Goal: Communication & Community: Answer question/provide support

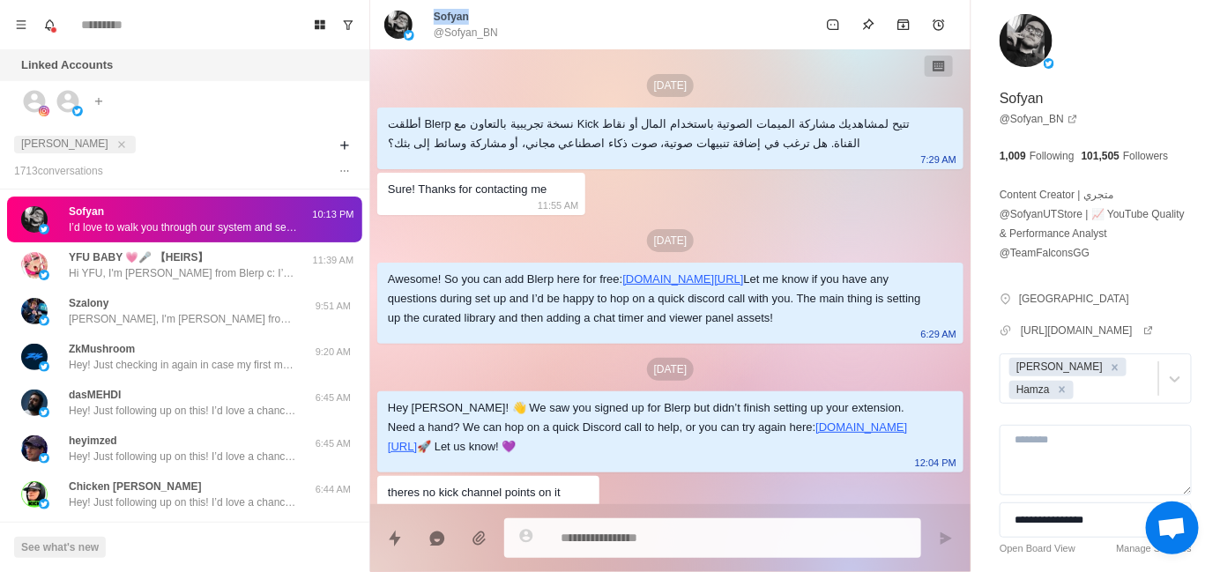
scroll to position [56, 0]
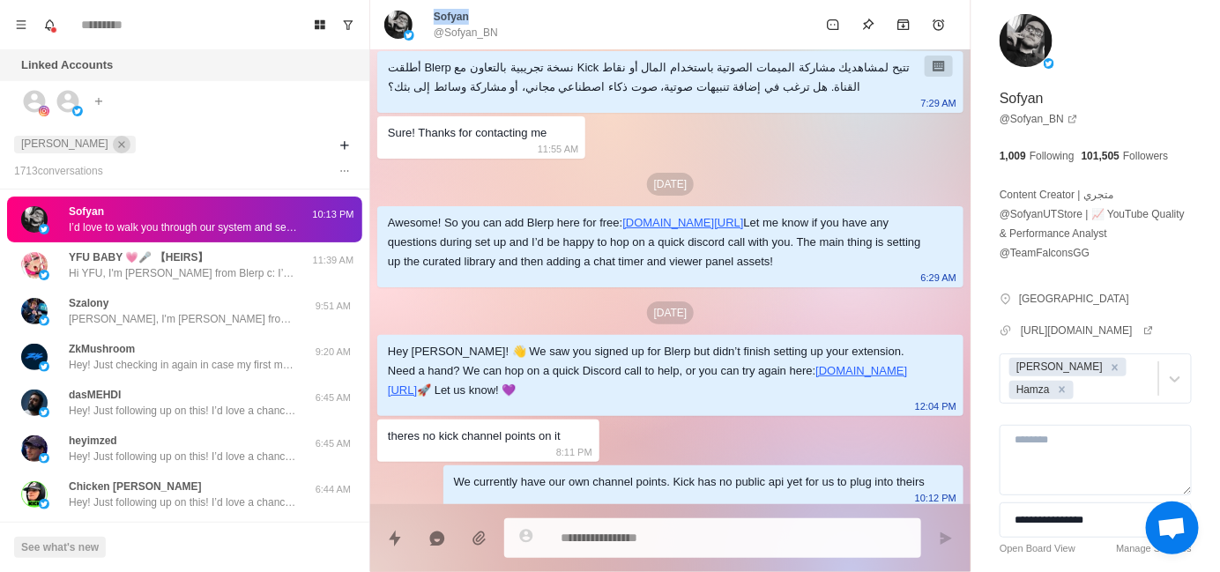
click at [115, 146] on icon "close" at bounding box center [121, 144] width 12 height 12
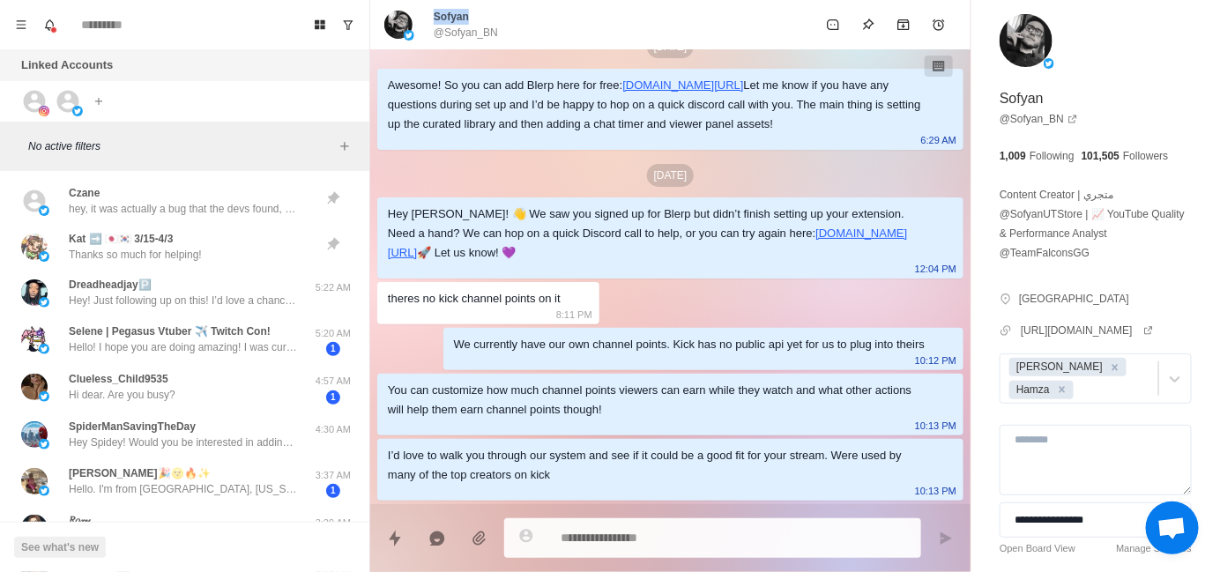
scroll to position [232, 0]
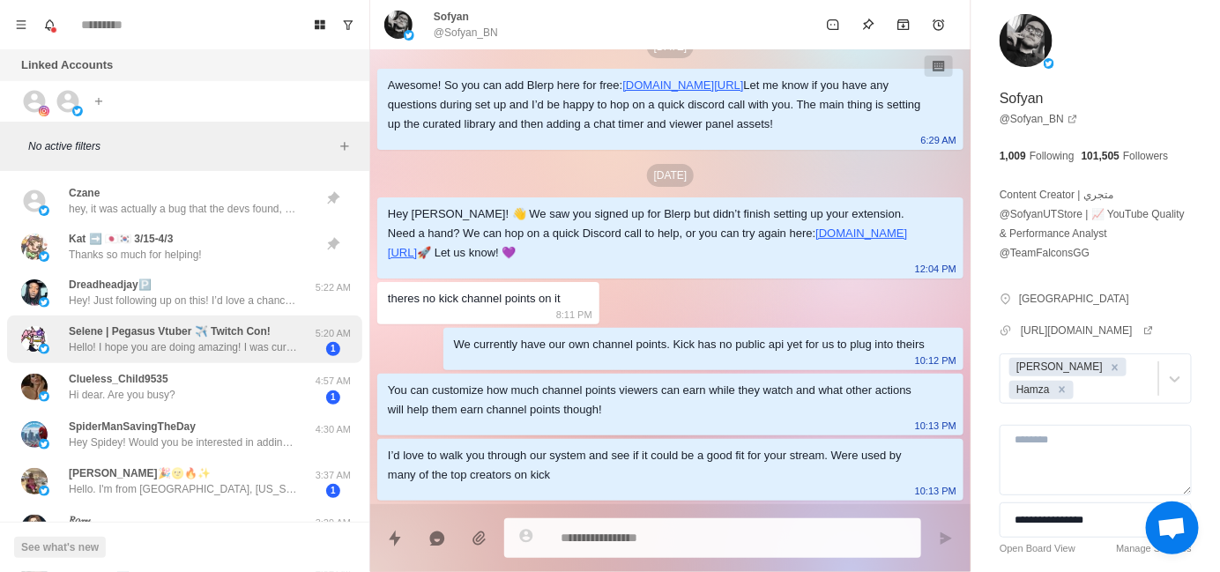
click at [174, 342] on p "Hello! I hope you are doing amazing! I was curious, I heard you might be doing …" at bounding box center [183, 347] width 229 height 16
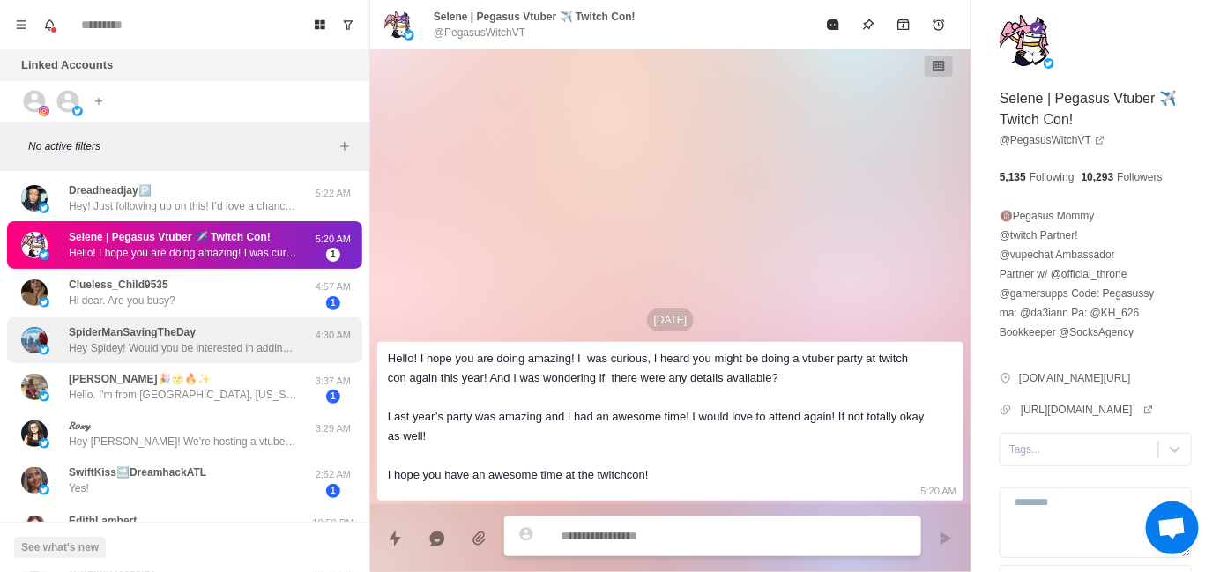
scroll to position [88, 0]
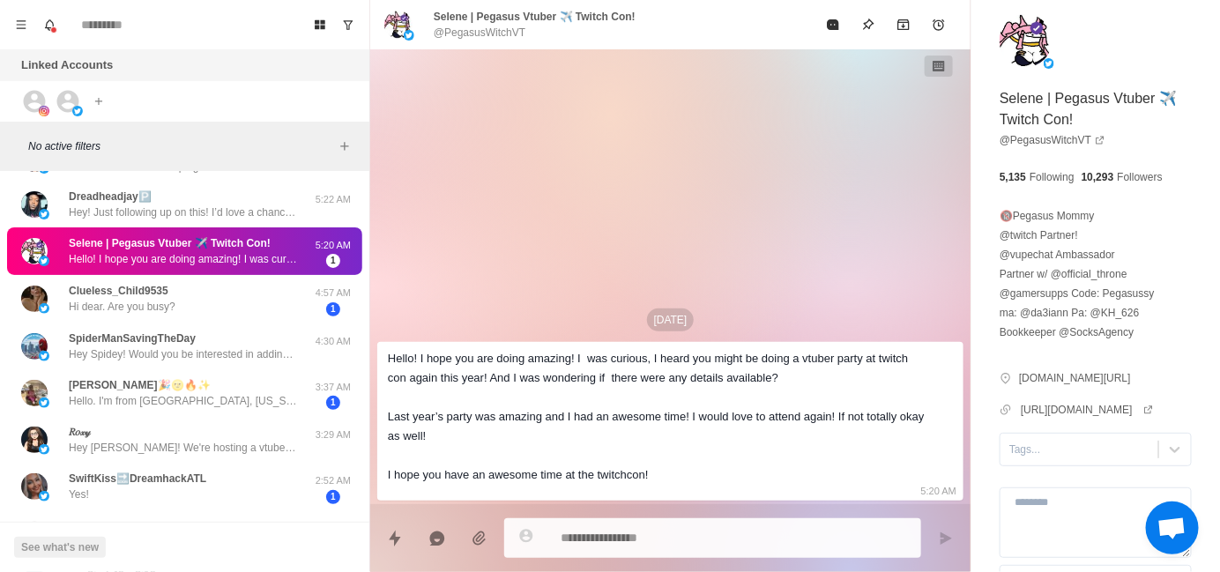
click at [199, 246] on p "Selene | Pegasus Vtuber ✈️ Twitch Con!" at bounding box center [170, 243] width 202 height 16
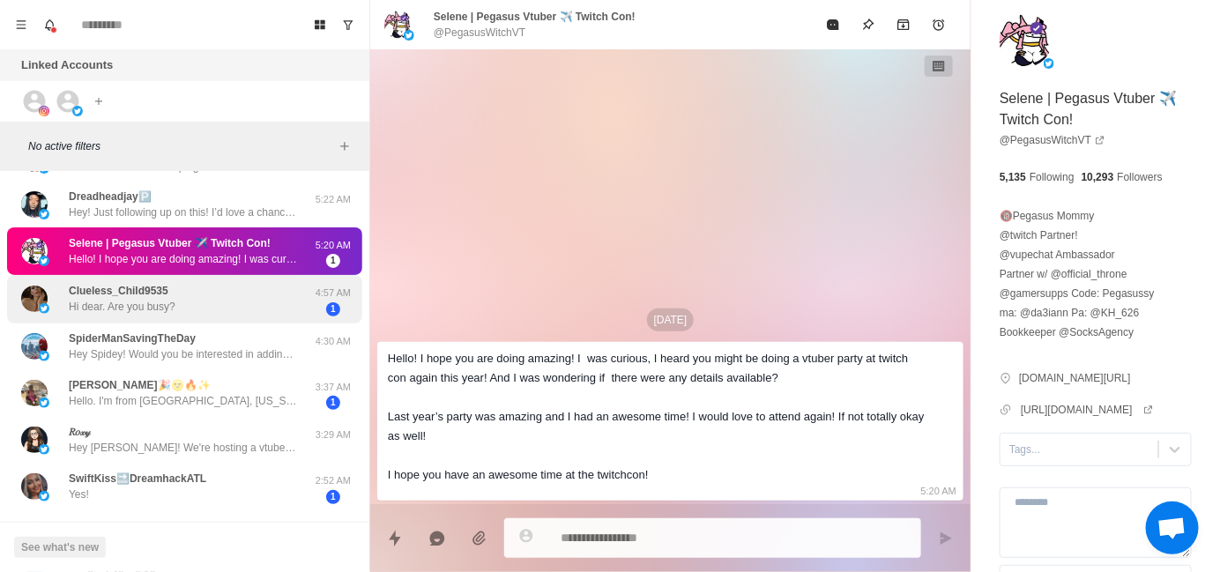
click at [190, 278] on div "Clueless_Child9535 Hi dear. Are you busy? 4:57 AM 1" at bounding box center [184, 299] width 355 height 48
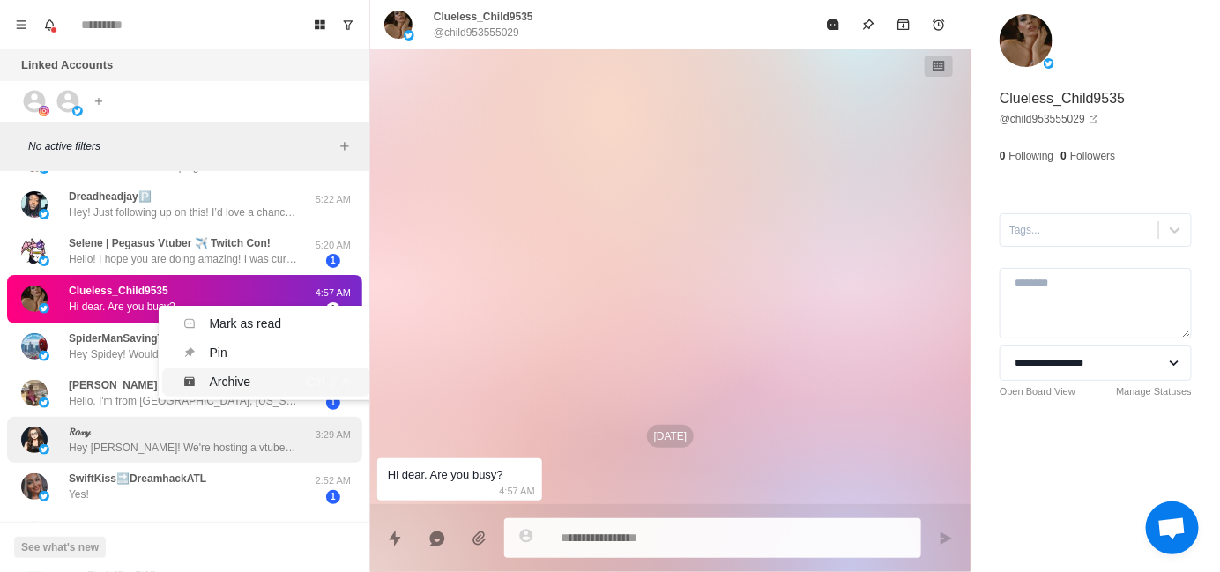
click at [263, 375] on div "Archive" at bounding box center [233, 382] width 100 height 19
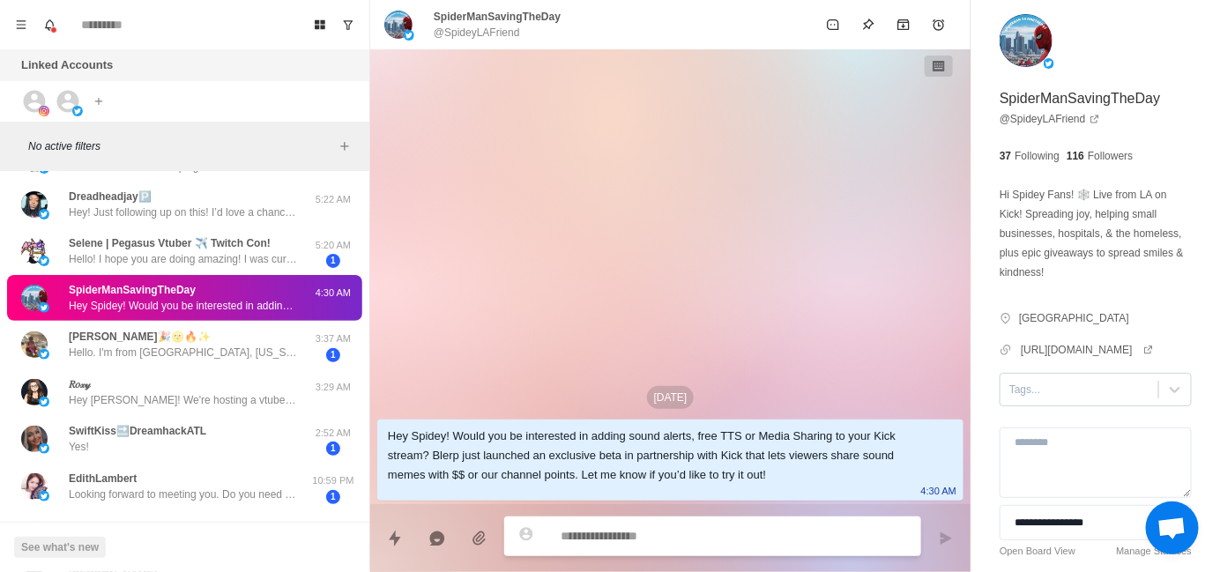
click at [1032, 399] on div at bounding box center [1079, 389] width 140 height 19
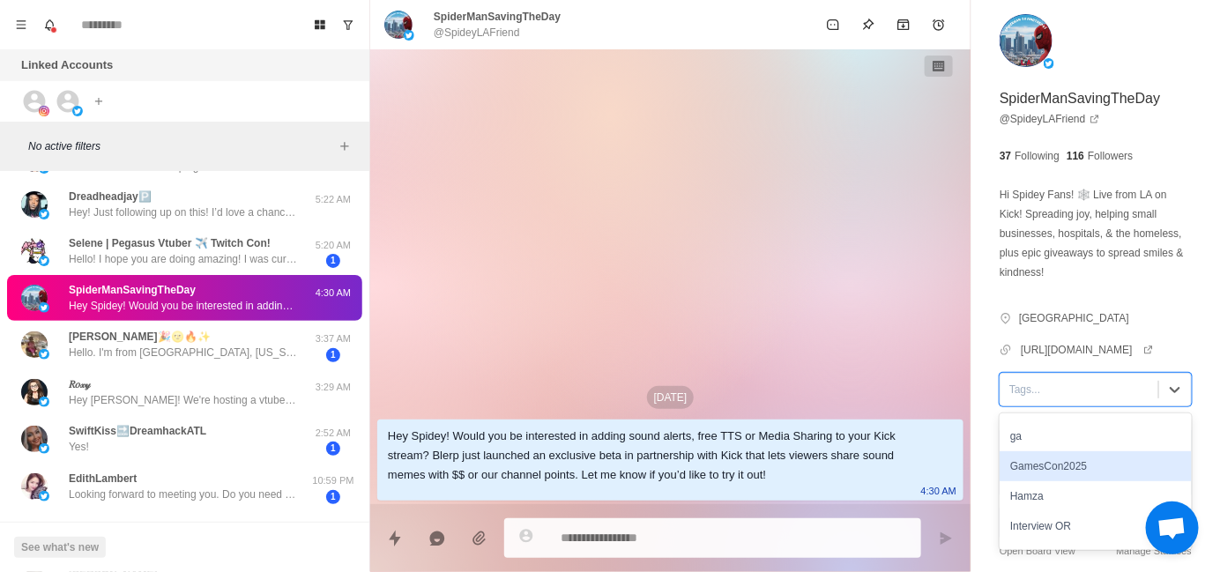
scroll to position [176, 0]
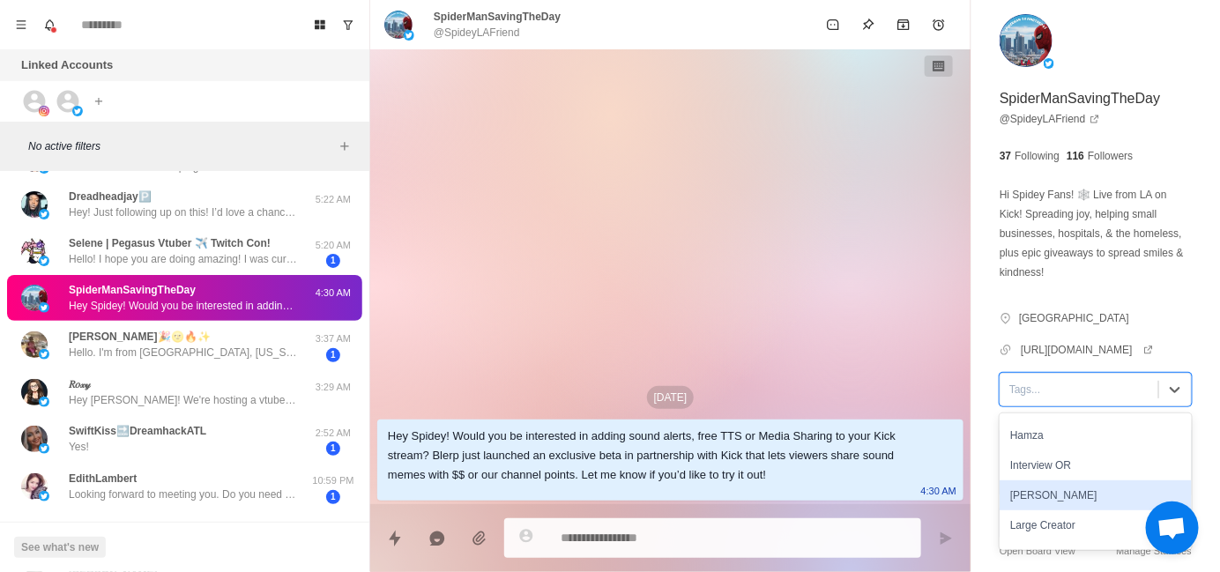
click at [1049, 504] on div "[PERSON_NAME]" at bounding box center [1095, 495] width 192 height 30
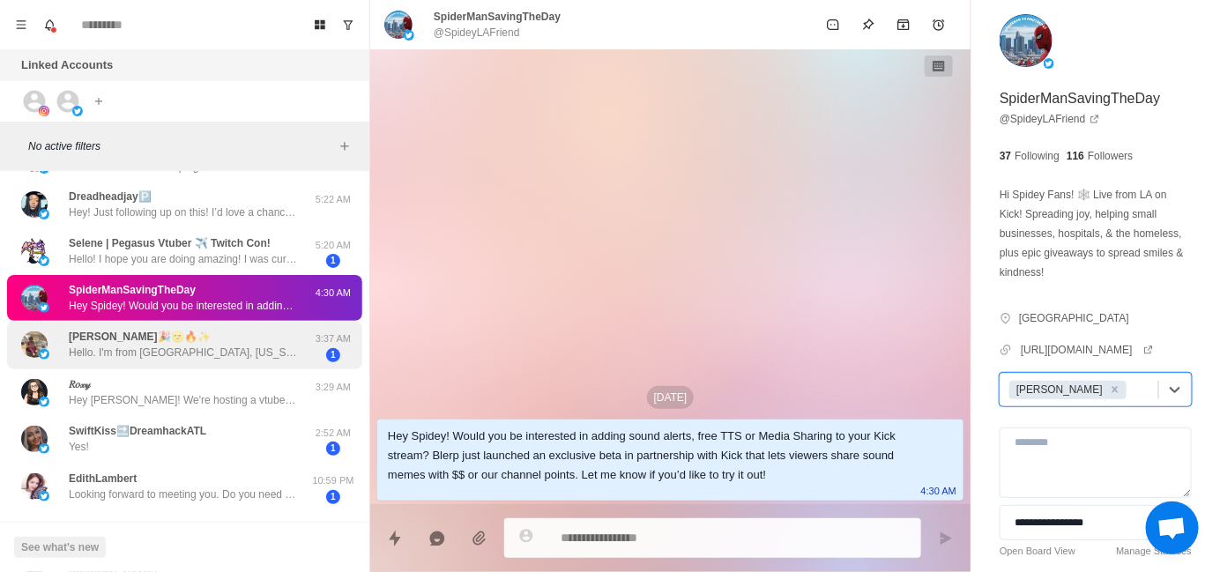
click at [195, 356] on p "Hello. I'm from [GEOGRAPHIC_DATA], [US_STATE]. Where are you from?" at bounding box center [183, 353] width 229 height 16
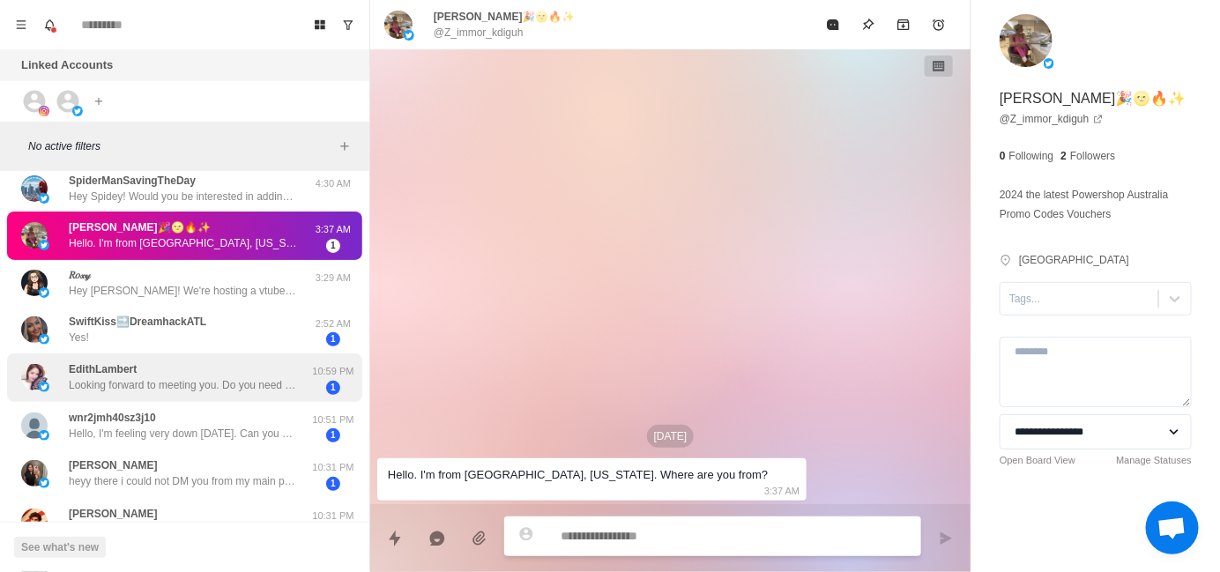
scroll to position [263, 0]
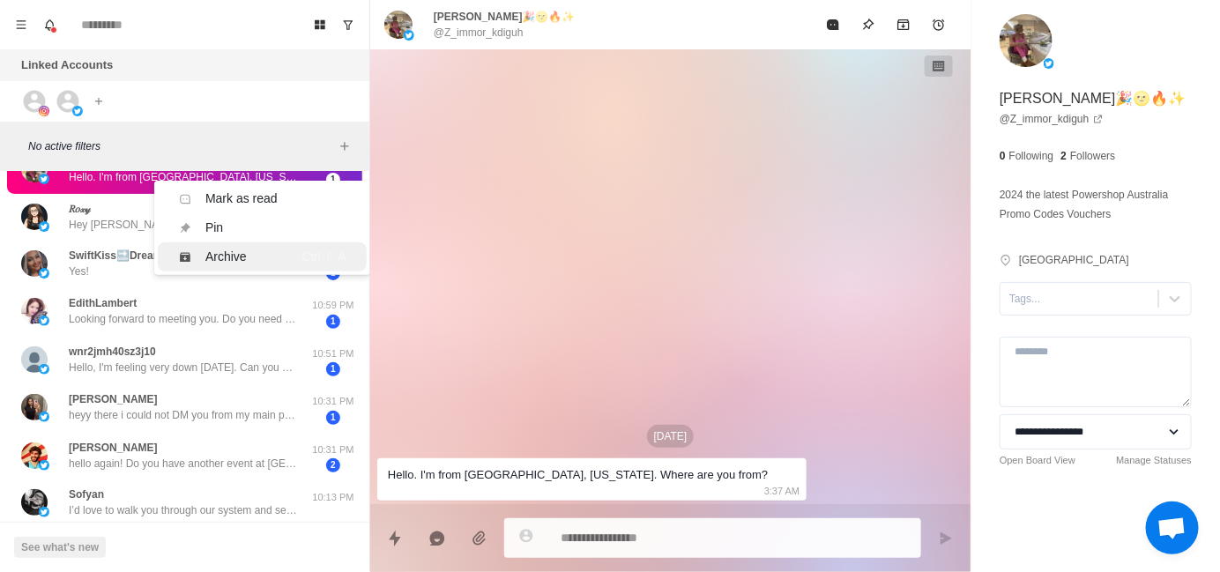
click at [197, 257] on div "Archive" at bounding box center [229, 257] width 100 height 19
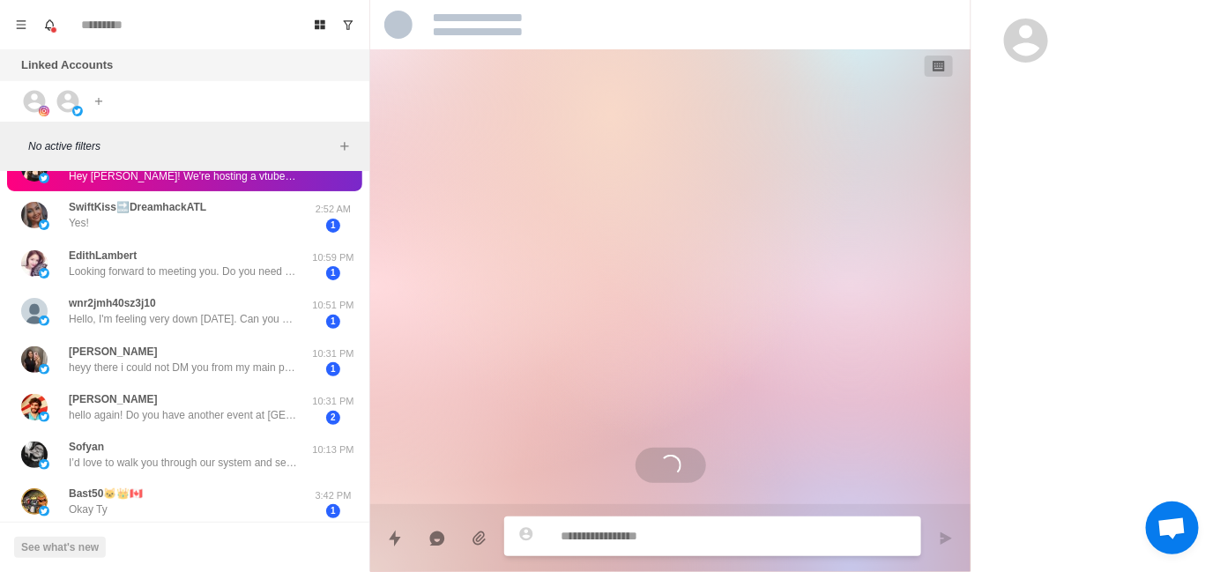
scroll to position [216, 0]
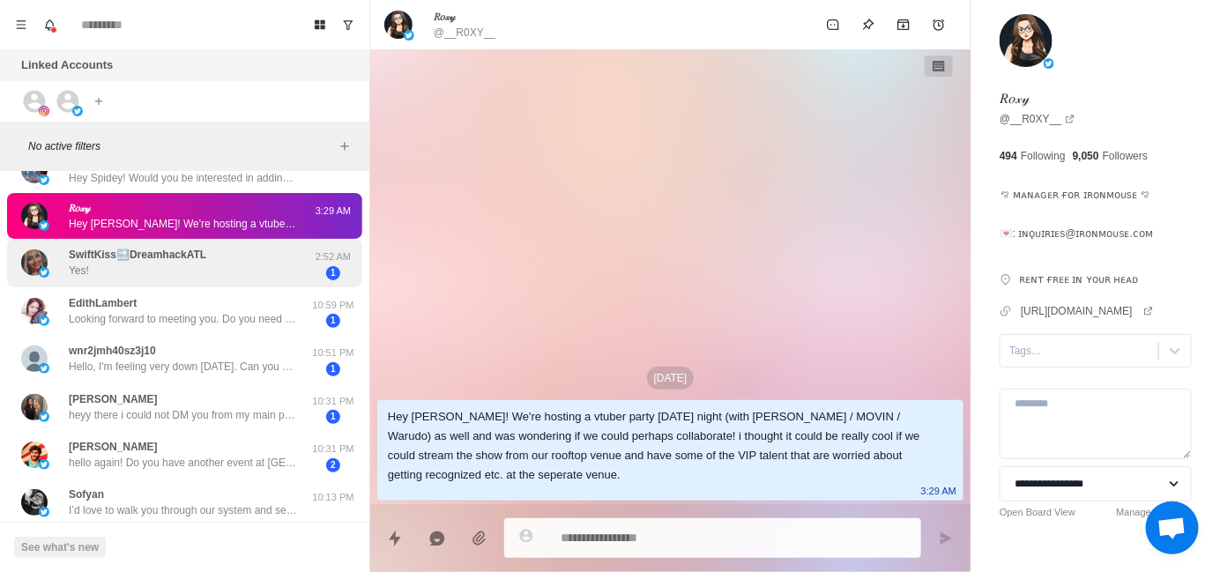
click at [163, 262] on p "SwiftKiss🔜DreamhackATL" at bounding box center [137, 255] width 137 height 16
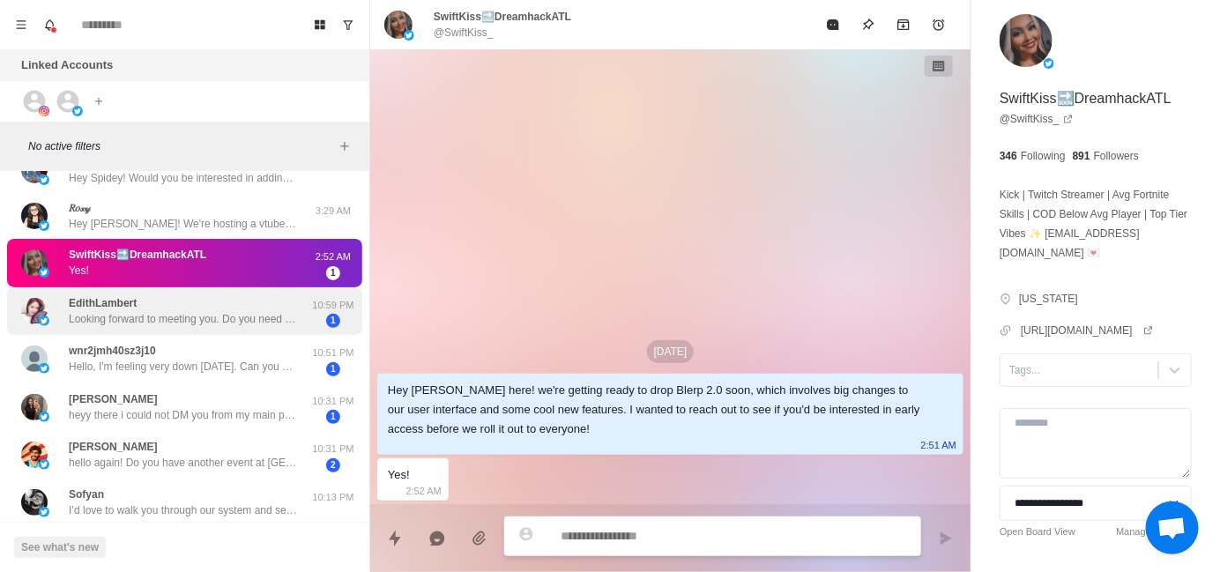
click at [167, 309] on div "EdithLambert Looking forward to meeting you. Do you need a [DEMOGRAPHIC_DATA] c…" at bounding box center [183, 311] width 229 height 32
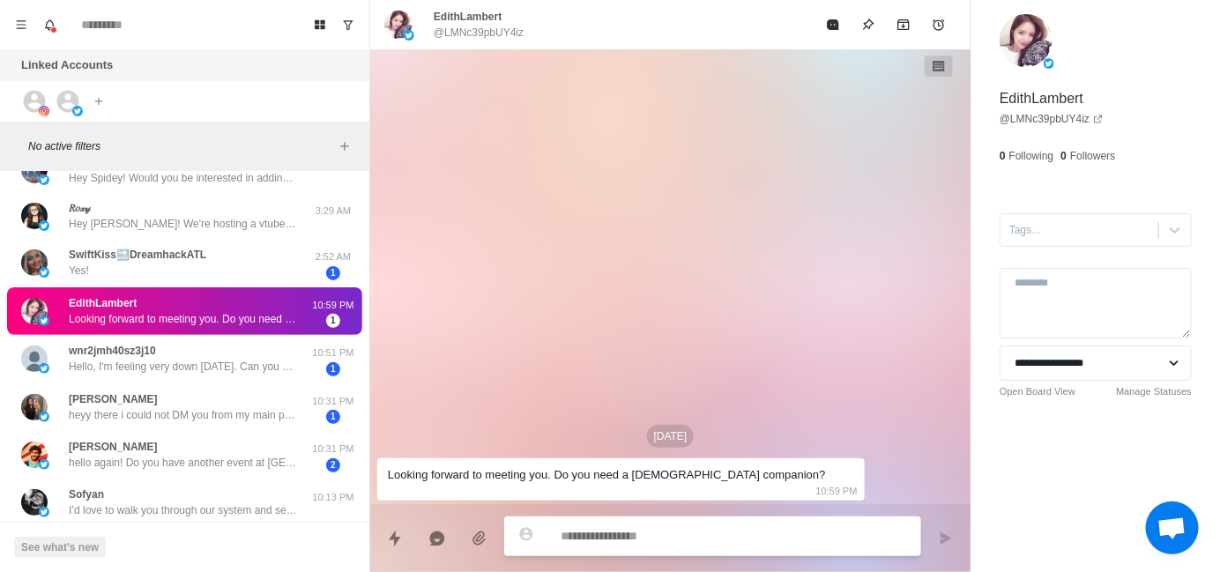
click at [170, 288] on div "EdithLambert Looking forward to meeting you. Do you need a [DEMOGRAPHIC_DATA] c…" at bounding box center [184, 311] width 355 height 48
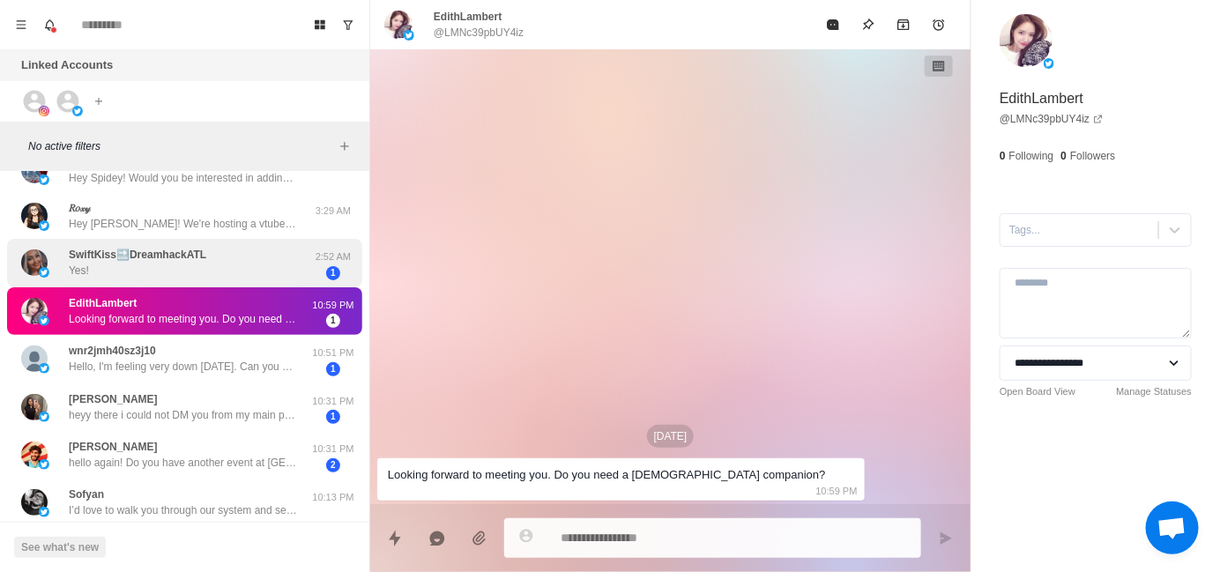
click at [177, 271] on div "SwiftKiss🔜DreamhackATL Yes!" at bounding box center [137, 263] width 137 height 32
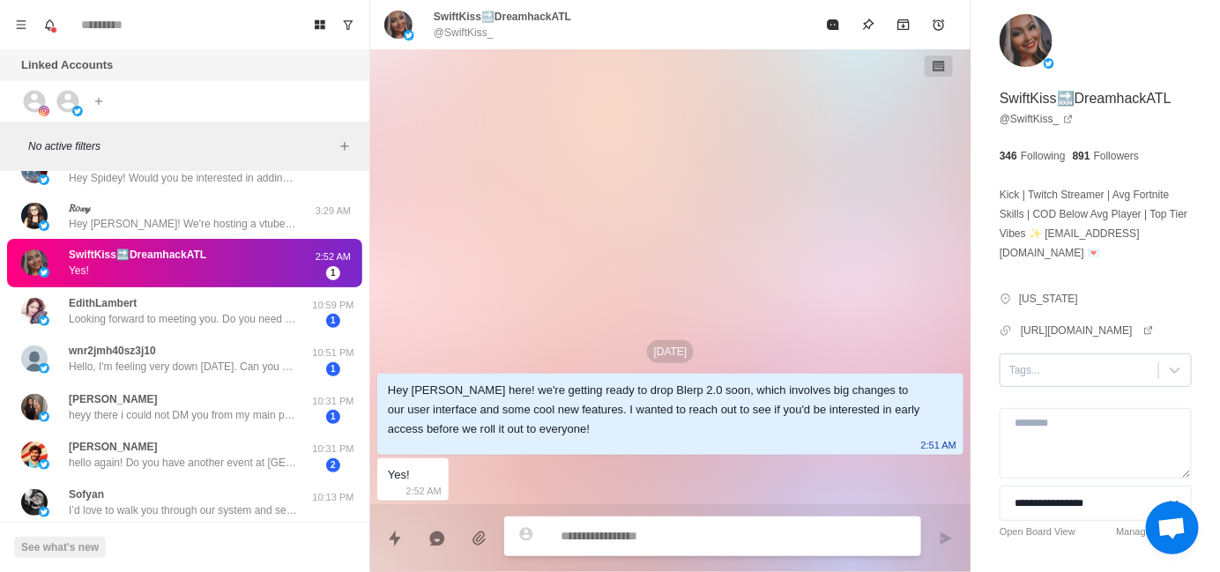
type textarea "*"
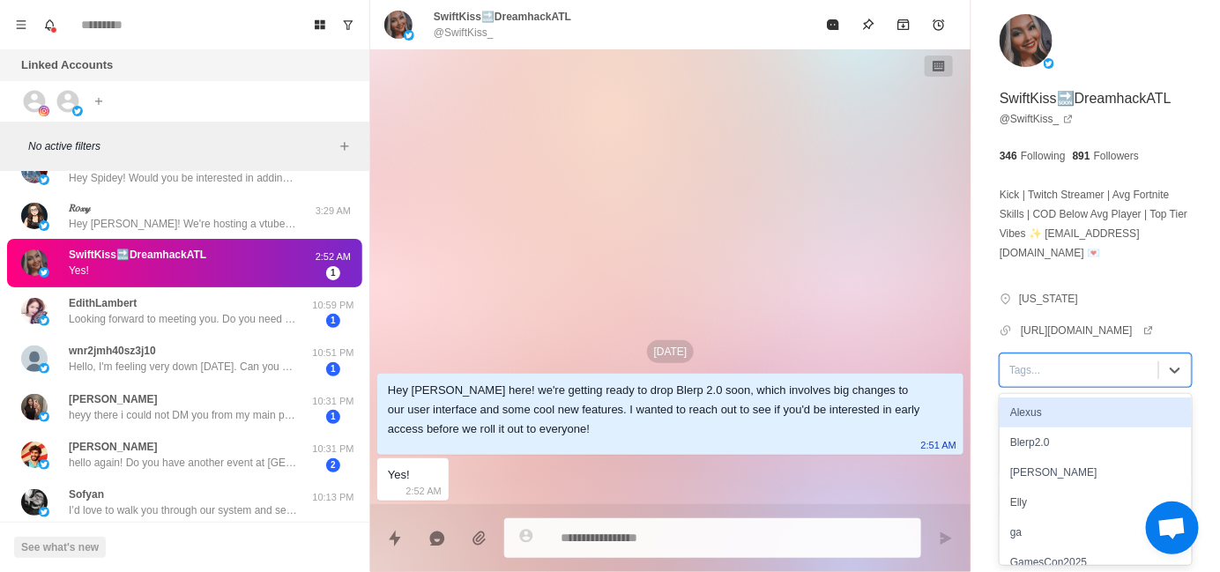
click at [1014, 371] on div at bounding box center [1079, 369] width 140 height 19
type input "*"
type textarea "*"
type input "*"
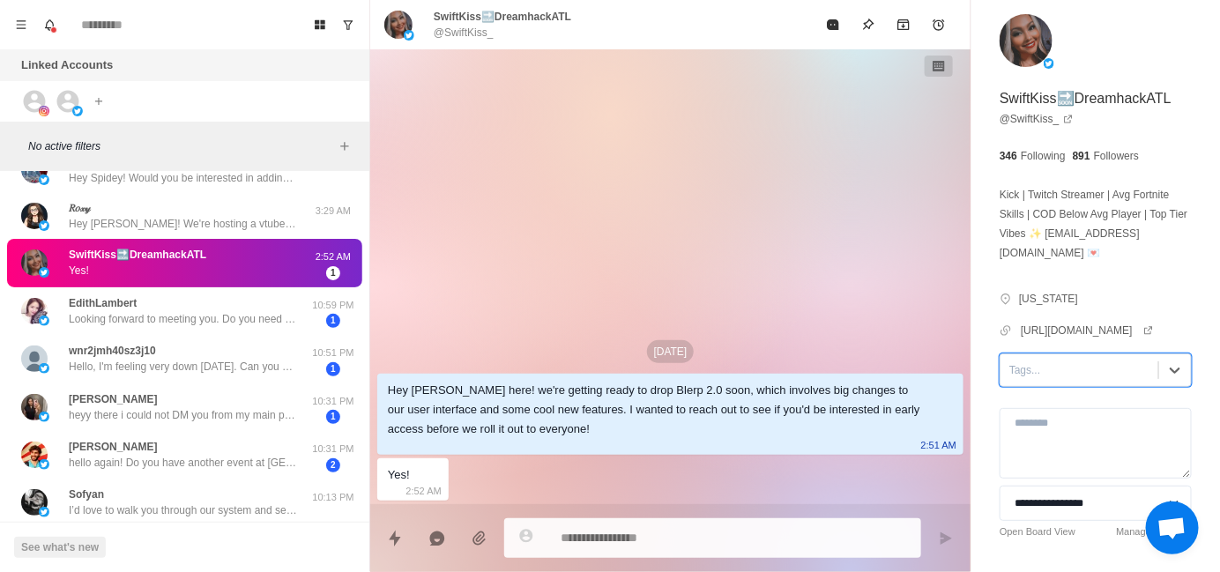
click at [1143, 374] on div "Tags..." at bounding box center [1079, 370] width 158 height 26
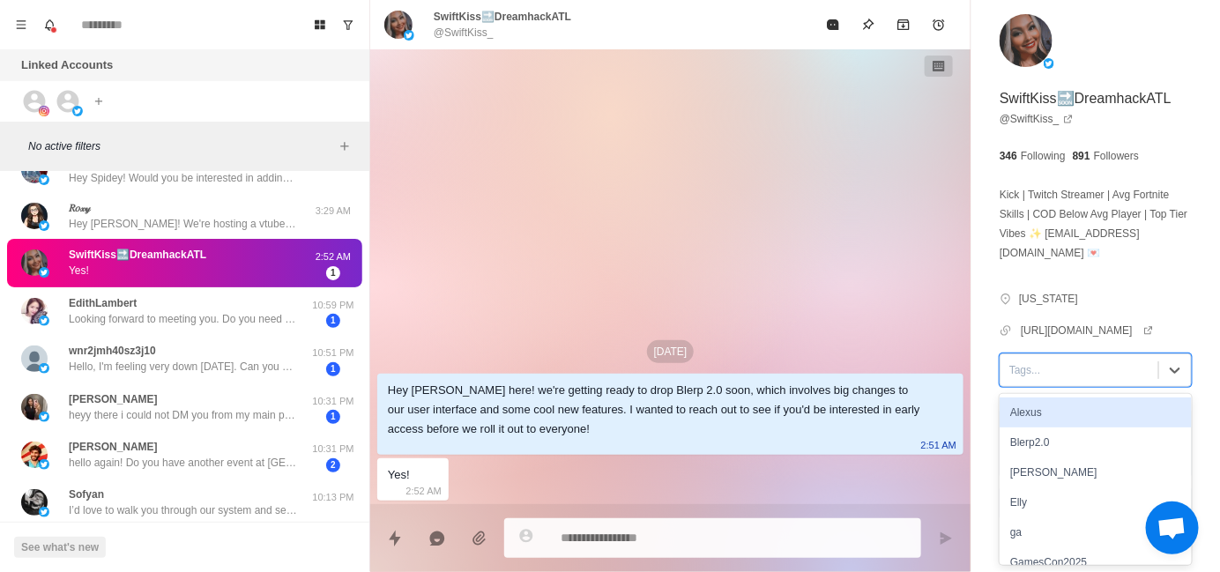
click at [1102, 375] on div at bounding box center [1079, 369] width 140 height 19
click at [1056, 420] on div "Elly" at bounding box center [1095, 414] width 192 height 30
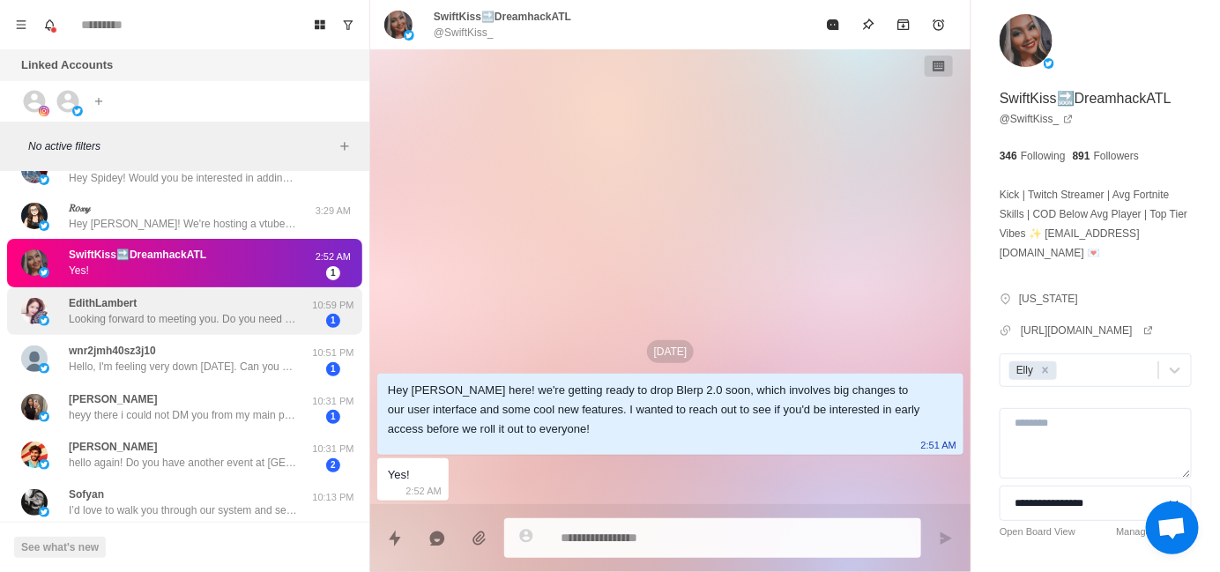
click at [229, 317] on p "Looking forward to meeting you. Do you need a [DEMOGRAPHIC_DATA] companion?" at bounding box center [183, 319] width 229 height 16
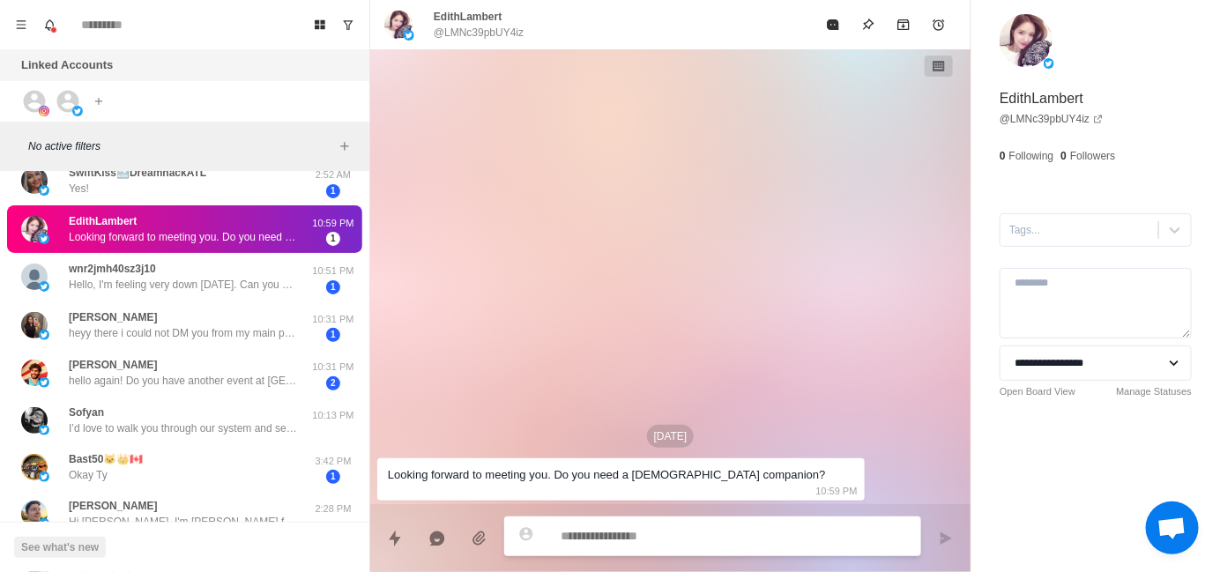
scroll to position [304, 0]
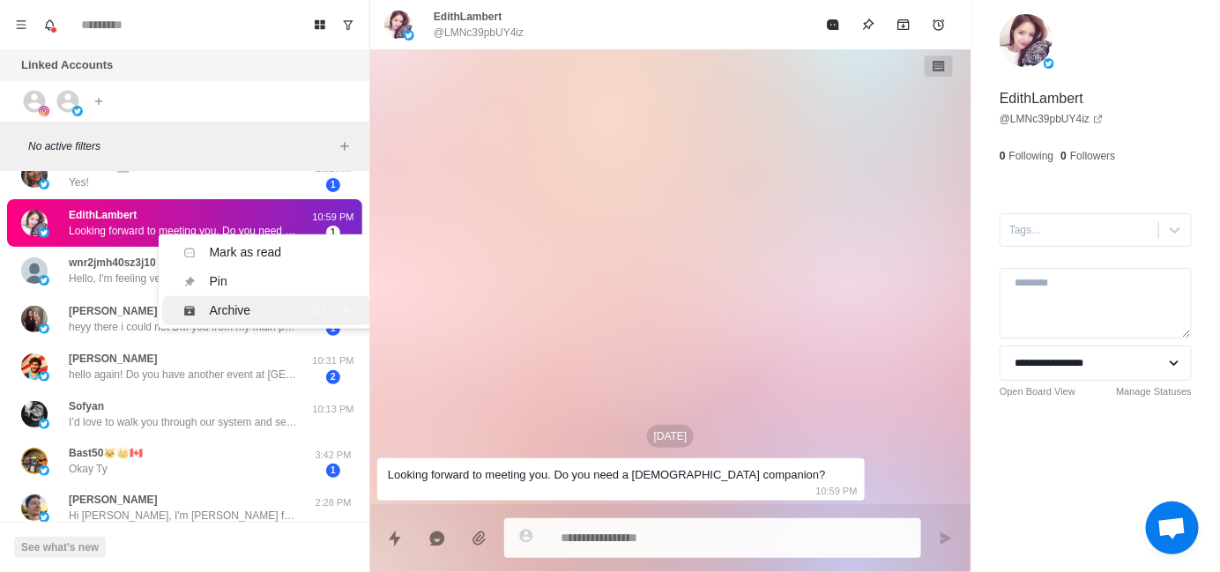
click at [249, 309] on div "Archive" at bounding box center [233, 310] width 100 height 19
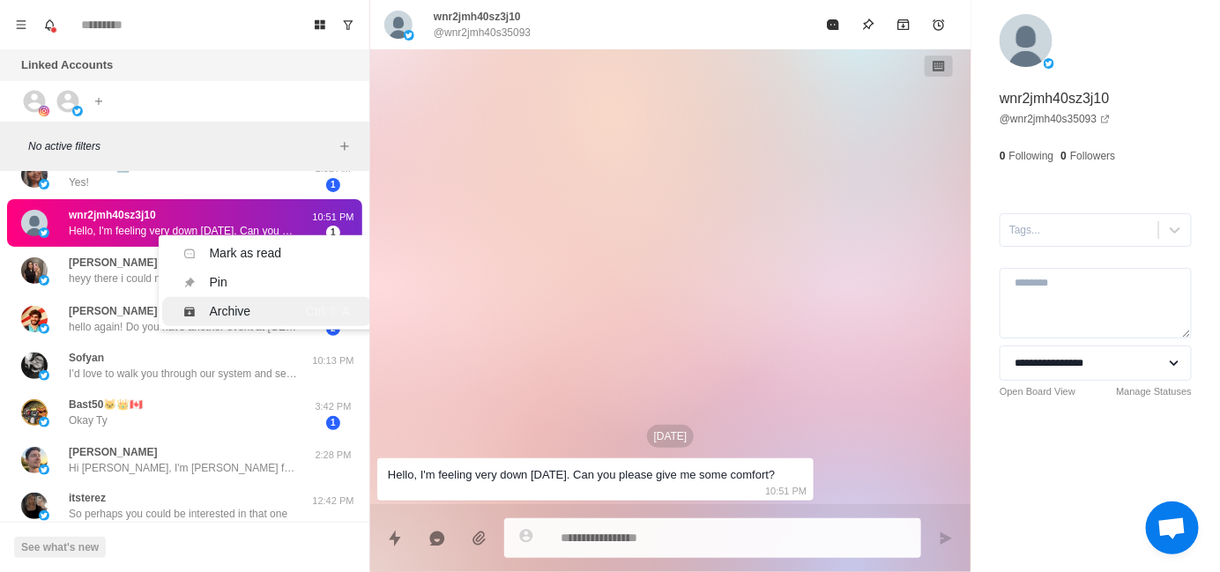
click at [252, 307] on div "Archive" at bounding box center [233, 311] width 100 height 19
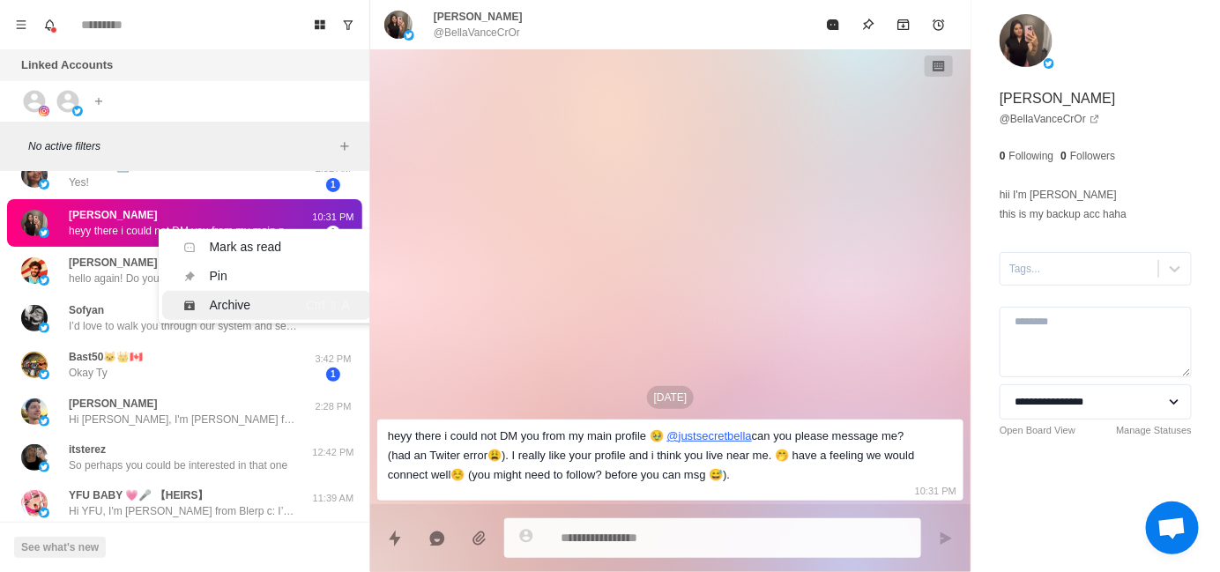
click at [243, 308] on div "Archive" at bounding box center [230, 305] width 41 height 19
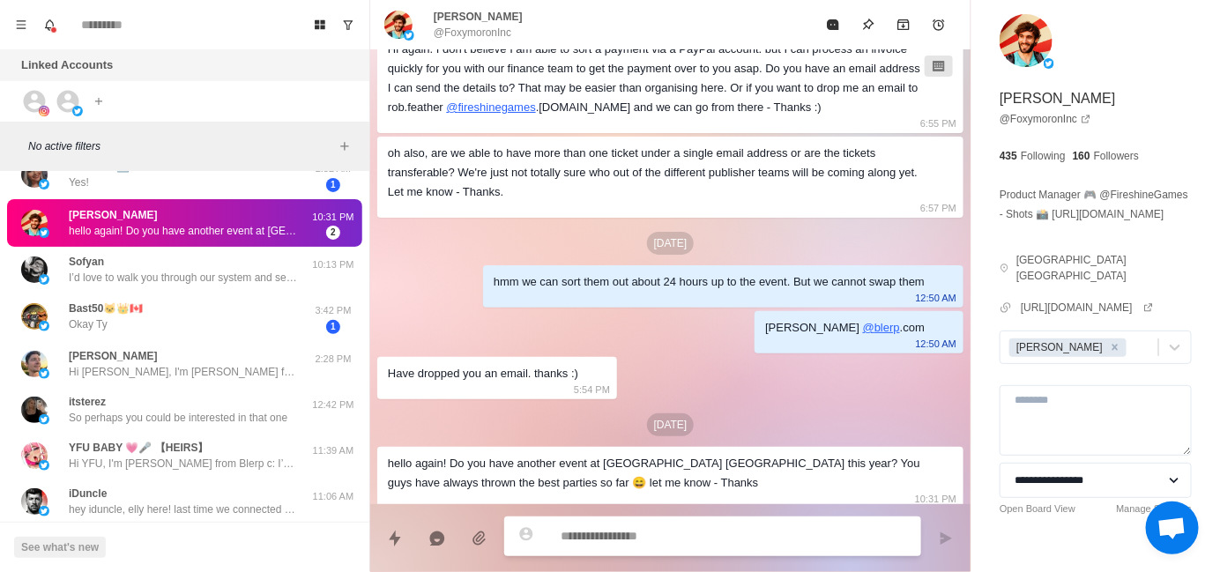
scroll to position [866, 0]
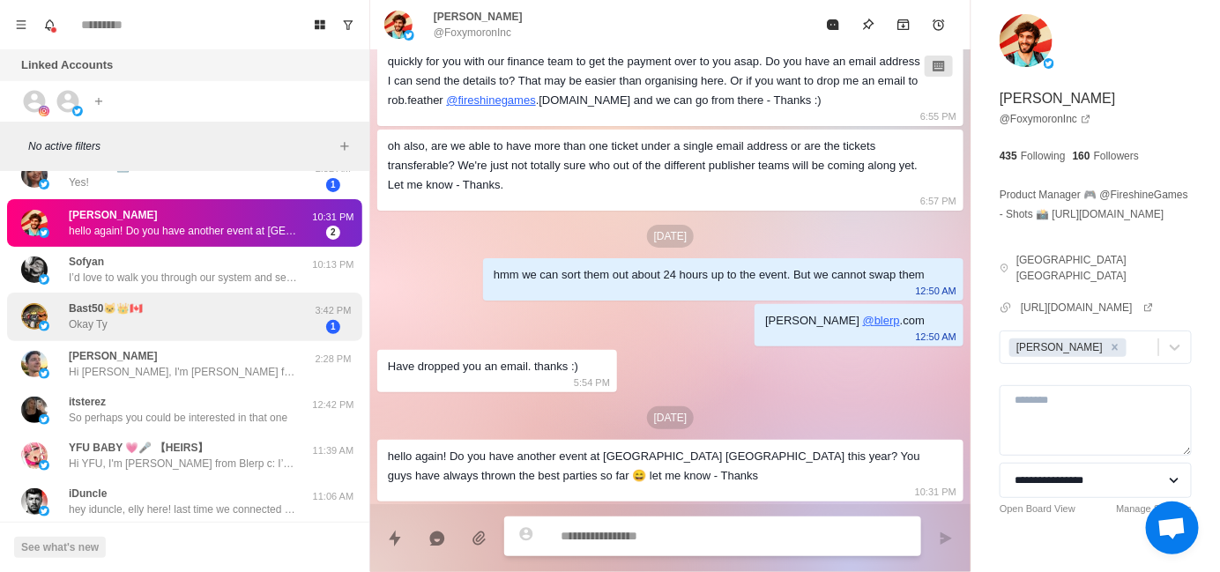
click at [179, 325] on div "Bast50🐱👑🇨🇦 Okay Ty" at bounding box center [166, 317] width 290 height 34
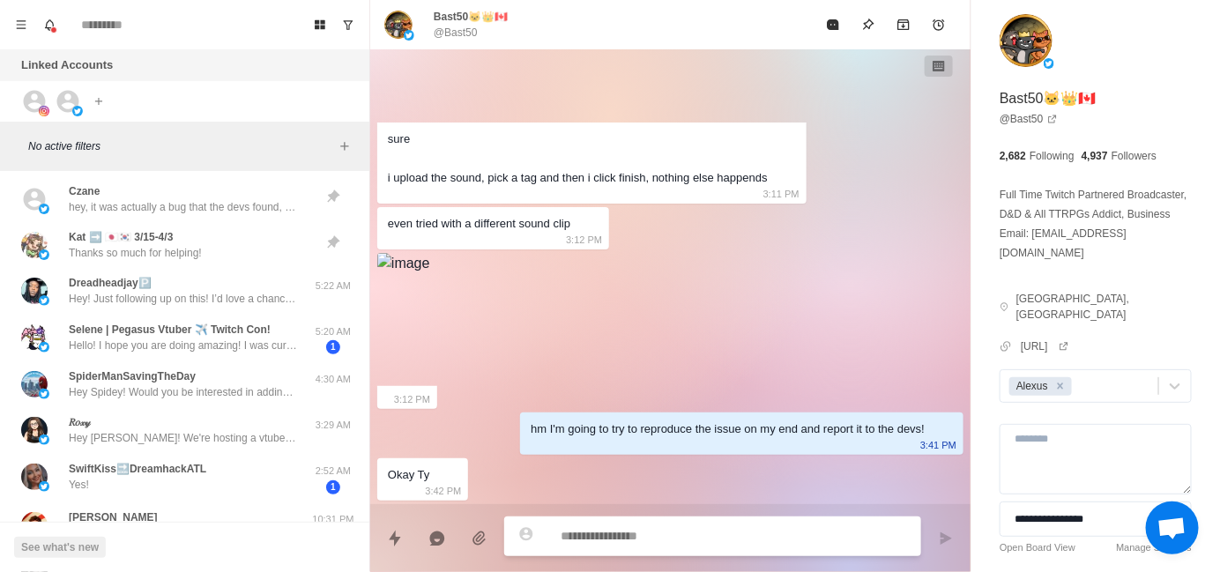
scroll to position [0, 0]
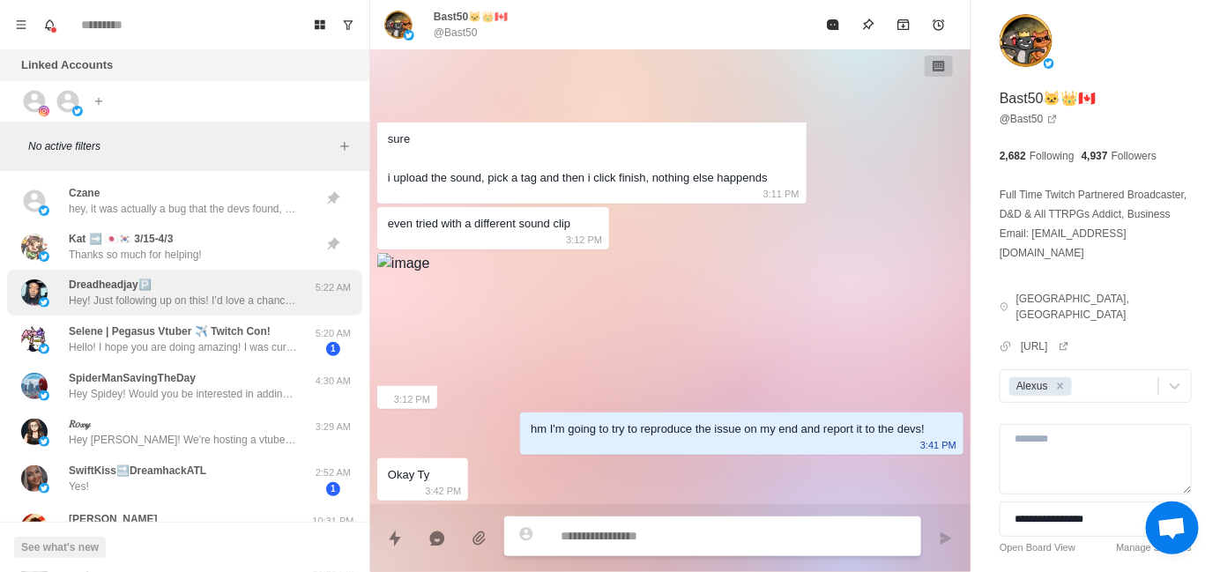
click at [178, 307] on p "Hey! Just following up on this! I’d love a chance to learn more about your stre…" at bounding box center [183, 301] width 229 height 16
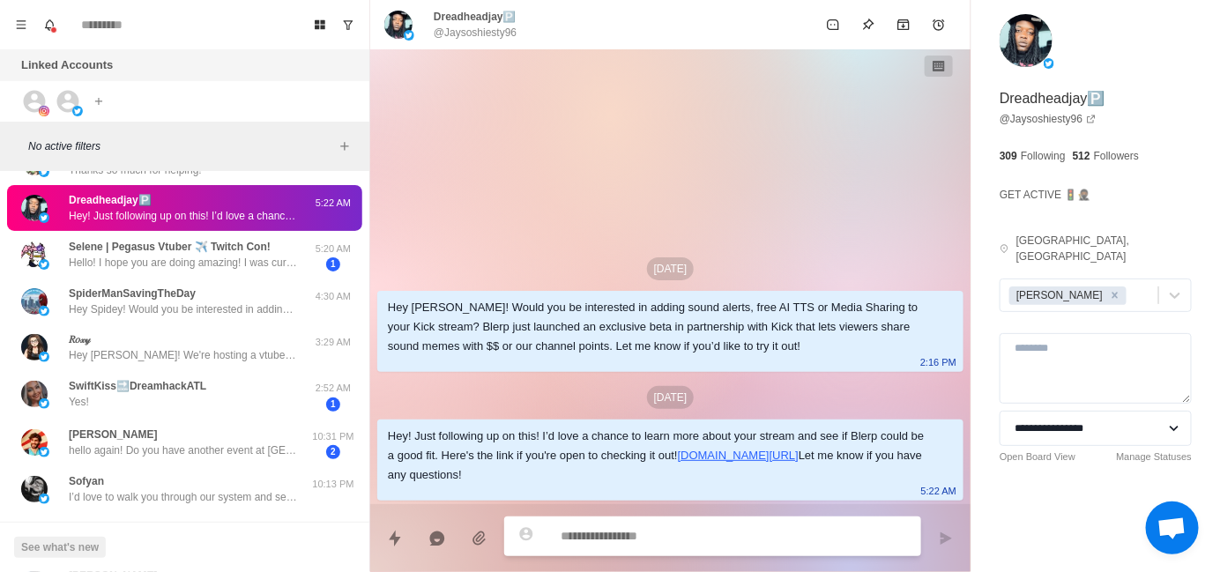
scroll to position [88, 0]
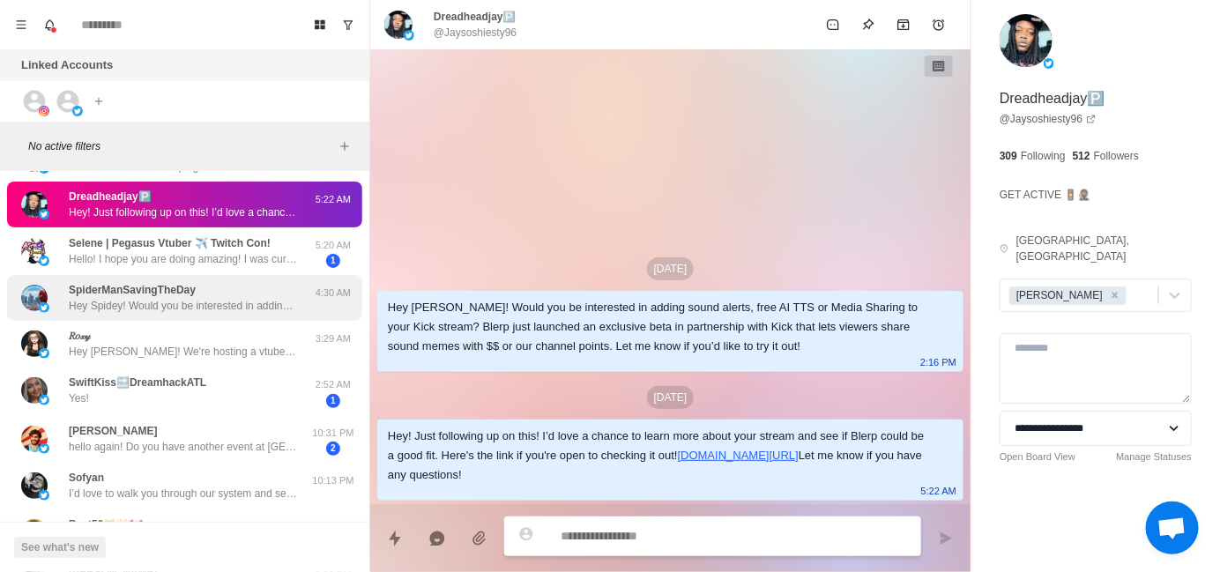
click at [197, 301] on p "Hey Spidey! Would you be interested in adding sound alerts, free TTS or Media S…" at bounding box center [183, 306] width 229 height 16
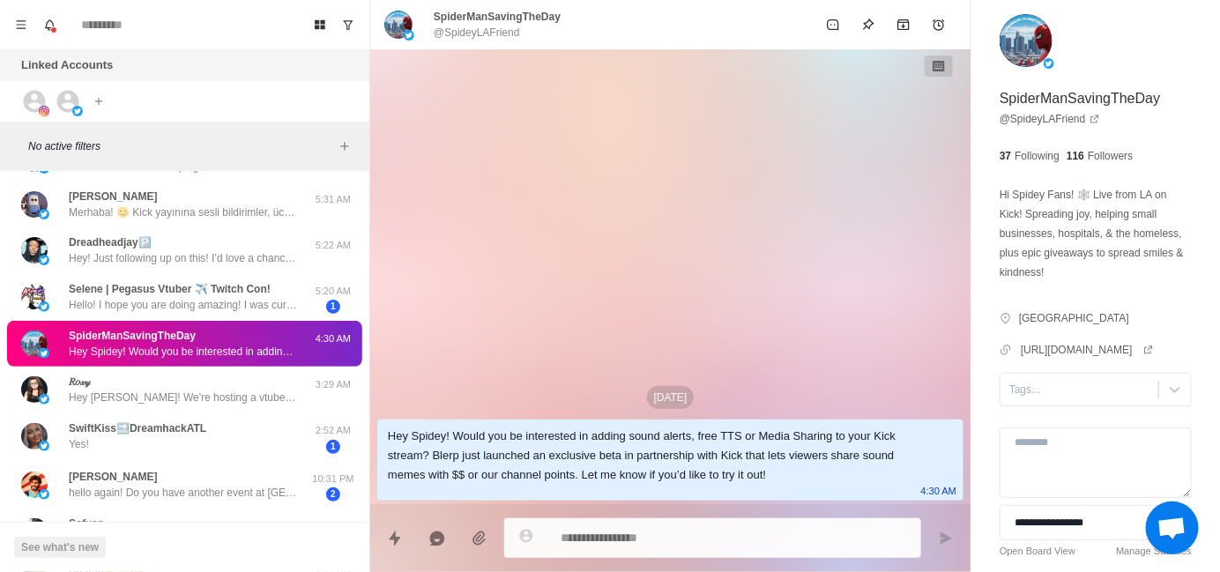
type textarea "*"
